Goal: Task Accomplishment & Management: Manage account settings

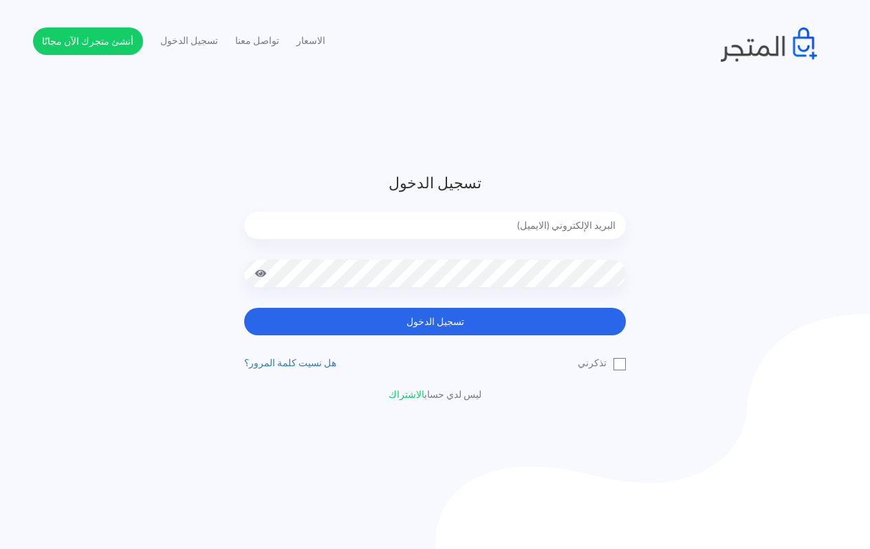
click at [472, 223] on input "email" at bounding box center [434, 225] width 381 height 27
click at [503, 226] on input "email" at bounding box center [434, 225] width 381 height 27
click at [679, 164] on header "تسجيل الدخول تسجيل الدخول تذكرني" at bounding box center [435, 287] width 870 height 574
click at [467, 219] on input "email" at bounding box center [434, 225] width 381 height 27
click at [505, 92] on header "تسجيل الدخول تسجيل الدخول تذكرني" at bounding box center [435, 287] width 870 height 574
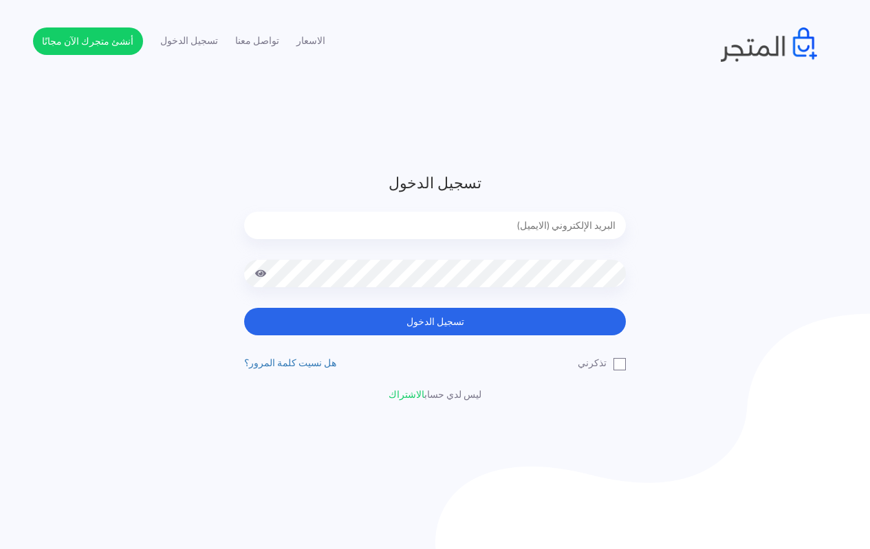
click at [472, 220] on input "email" at bounding box center [434, 225] width 381 height 27
click at [296, 89] on header "تسجيل الدخول تسجيل الدخول تذكرني" at bounding box center [435, 287] width 870 height 574
click at [438, 227] on input "email" at bounding box center [434, 225] width 381 height 27
type input "techtonic4solutions@gmail.com"
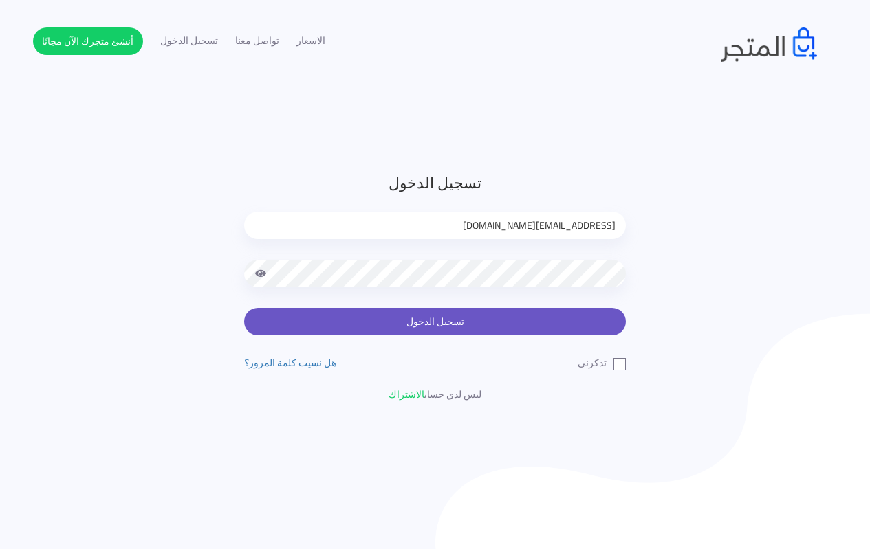
click at [452, 318] on button "تسجيل الدخول" at bounding box center [434, 321] width 381 height 27
